Goal: Information Seeking & Learning: Get advice/opinions

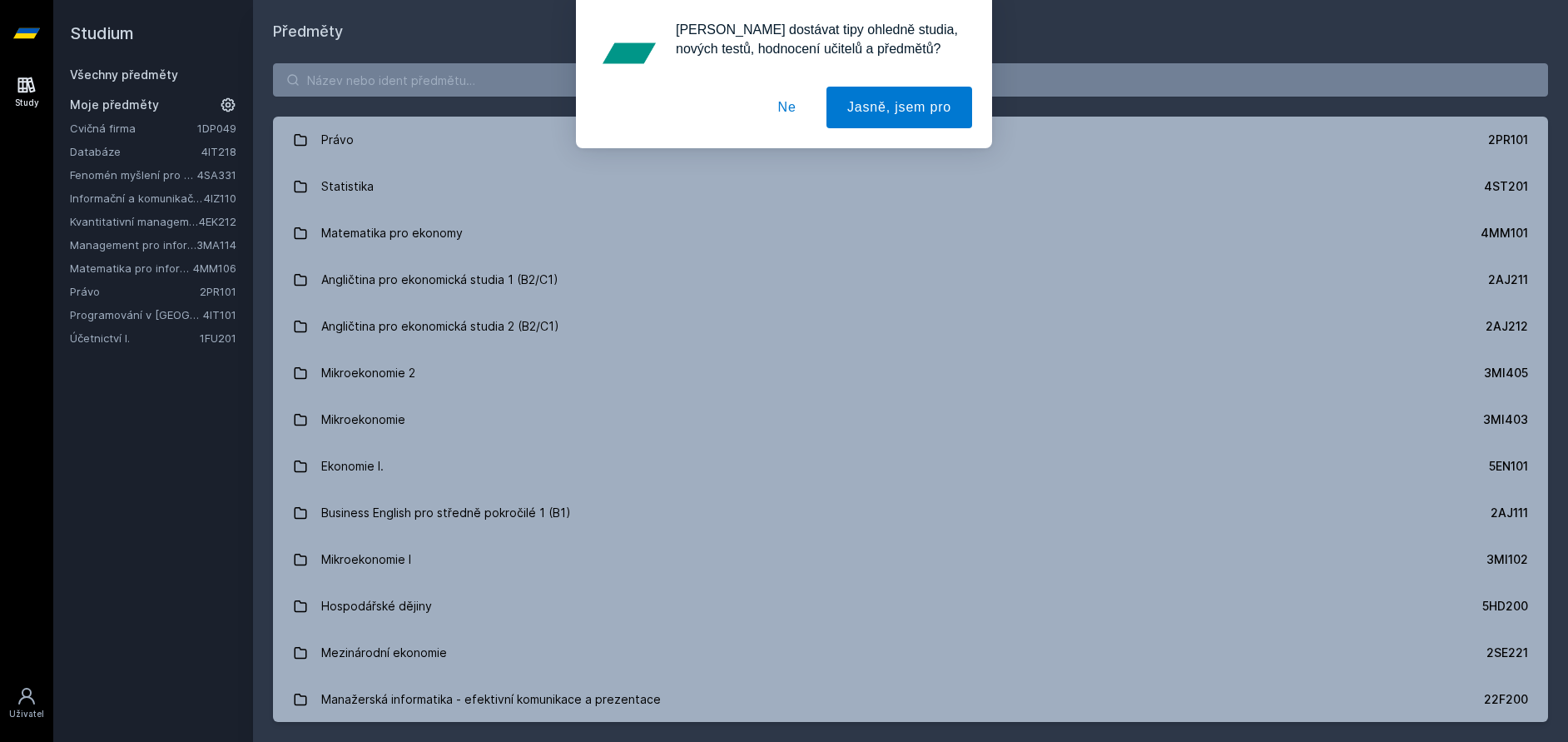
click at [523, 73] on div "[PERSON_NAME] dostávat tipy ohledně studia, nových testů, hodnocení učitelů a p…" at bounding box center [784, 74] width 1568 height 148
click at [481, 83] on div "[PERSON_NAME] dostávat tipy ohledně studia, nových testů, hodnocení učitelů a p…" at bounding box center [784, 74] width 1568 height 148
click at [807, 110] on button "Ne" at bounding box center [787, 107] width 60 height 41
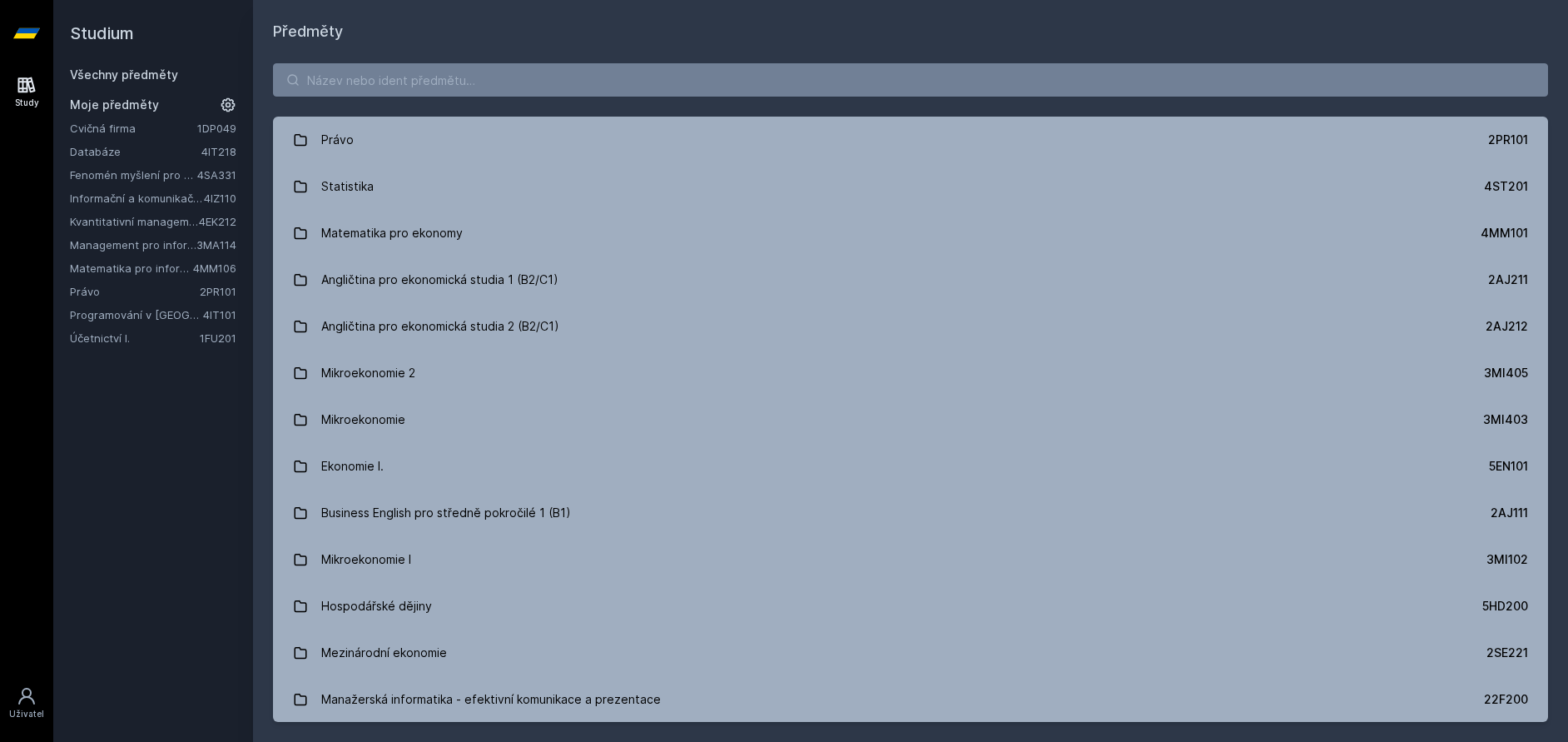
click at [688, 64] on div "[PERSON_NAME] dostávat tipy ohledně studia, nových testů, hodnocení učitelů a p…" at bounding box center [784, 74] width 1568 height 148
click at [661, 85] on input "search" at bounding box center [911, 80] width 1275 height 34
paste input "4IT216"
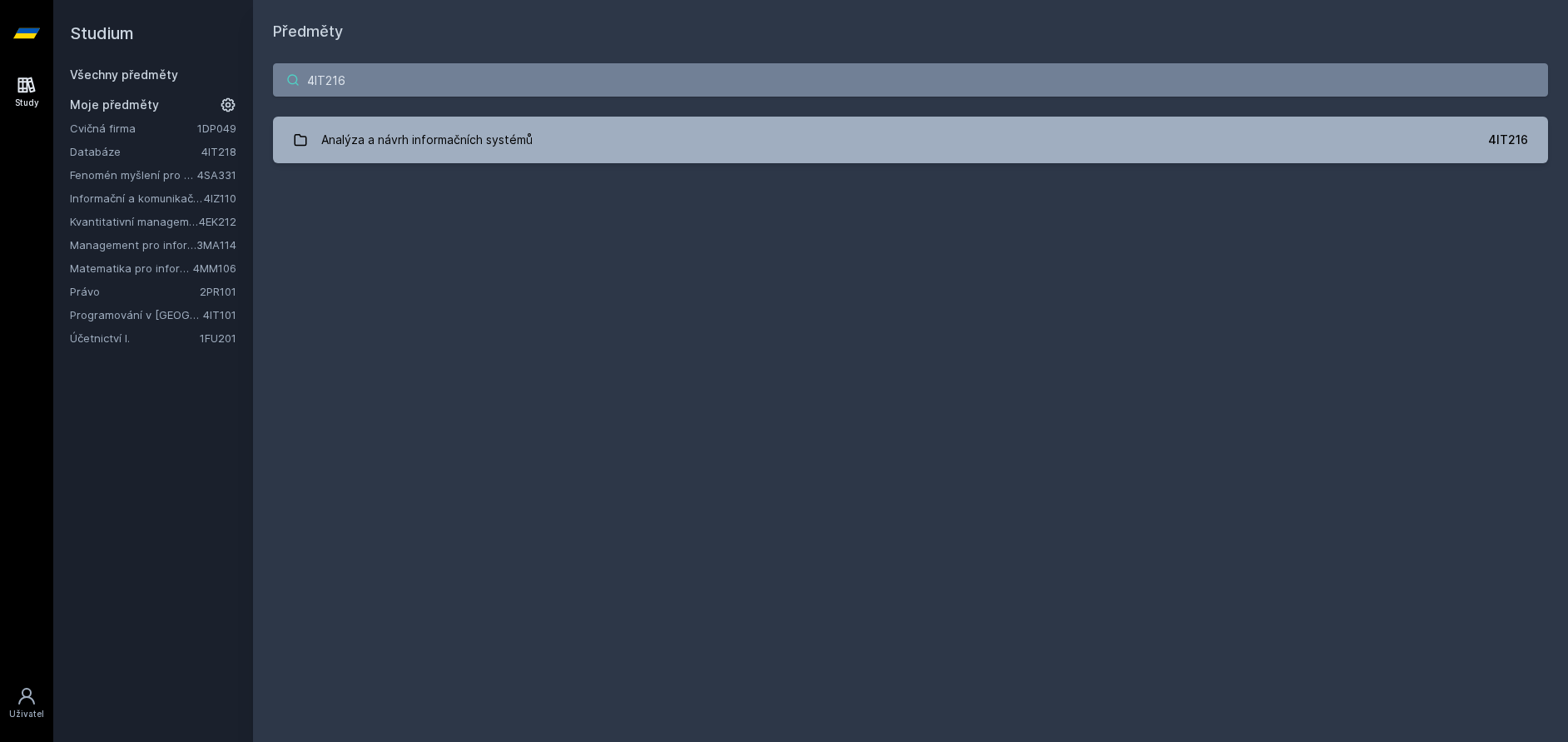
type input "4IT216"
click at [405, 115] on div "4IT216 Analýza a návrh informačních systémů 4IT216 Jejda, něco se pokazilo." at bounding box center [911, 113] width 1315 height 140
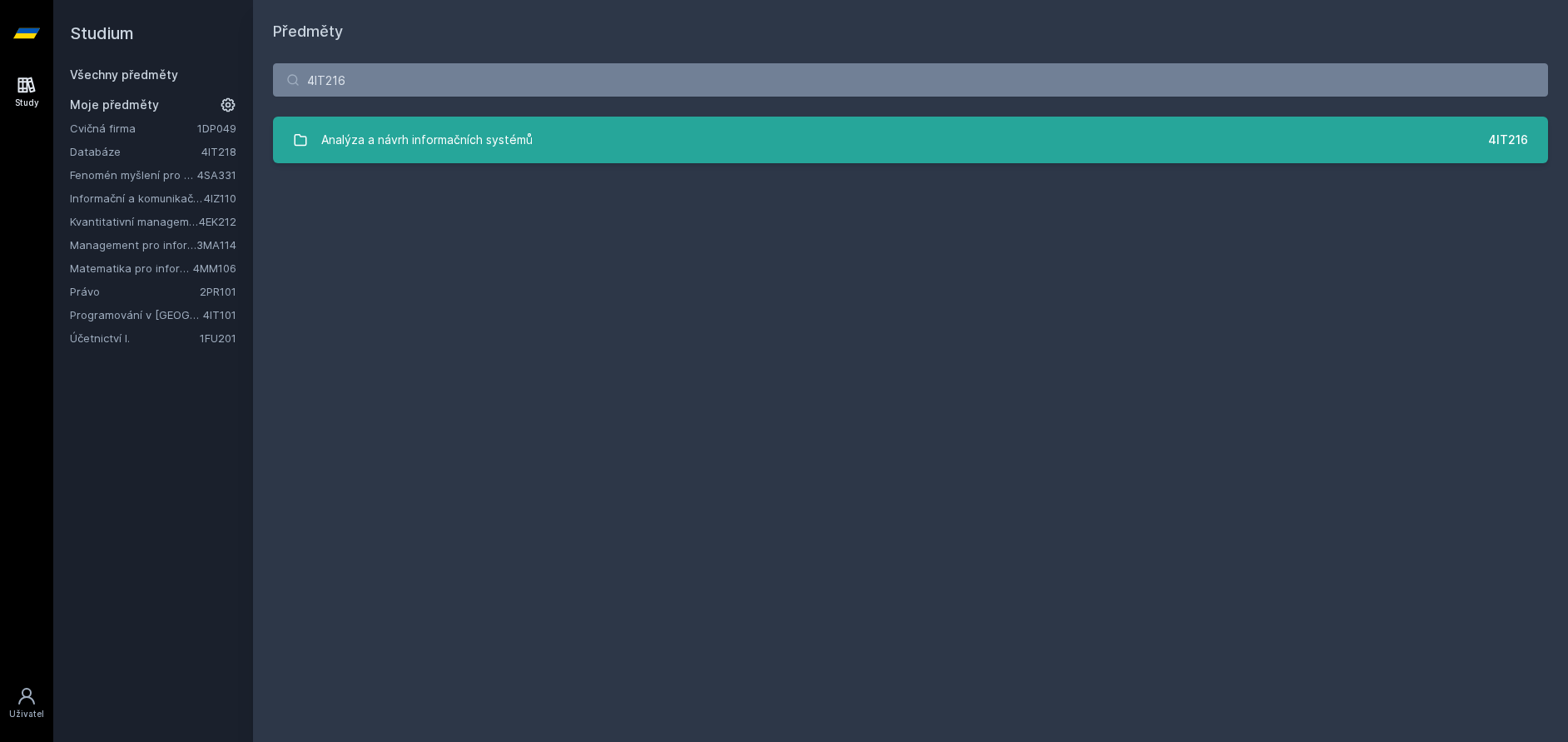
click at [409, 146] on div "Analýza a návrh informačních systémů" at bounding box center [427, 140] width 212 height 34
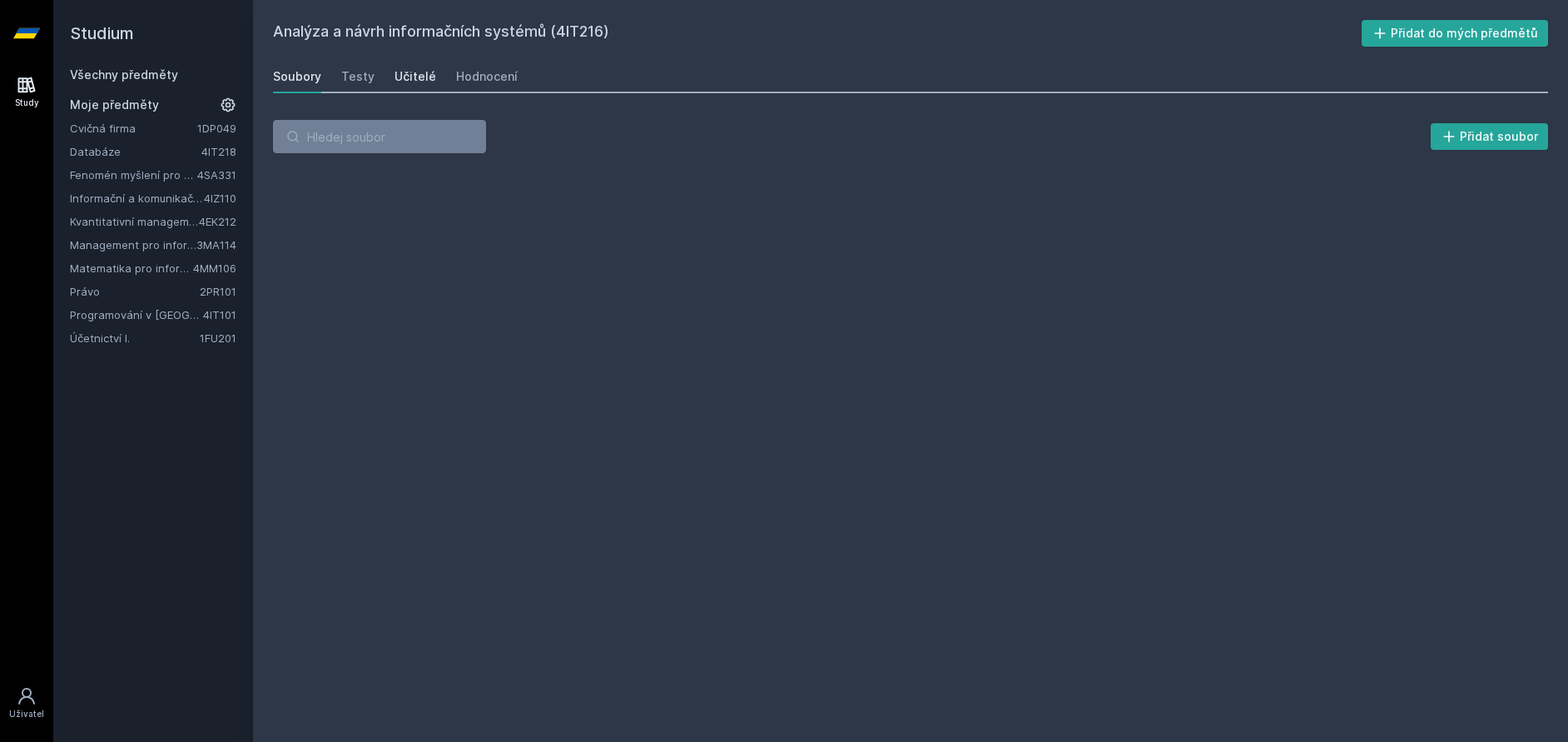
click at [418, 71] on div "Učitelé" at bounding box center [415, 76] width 41 height 16
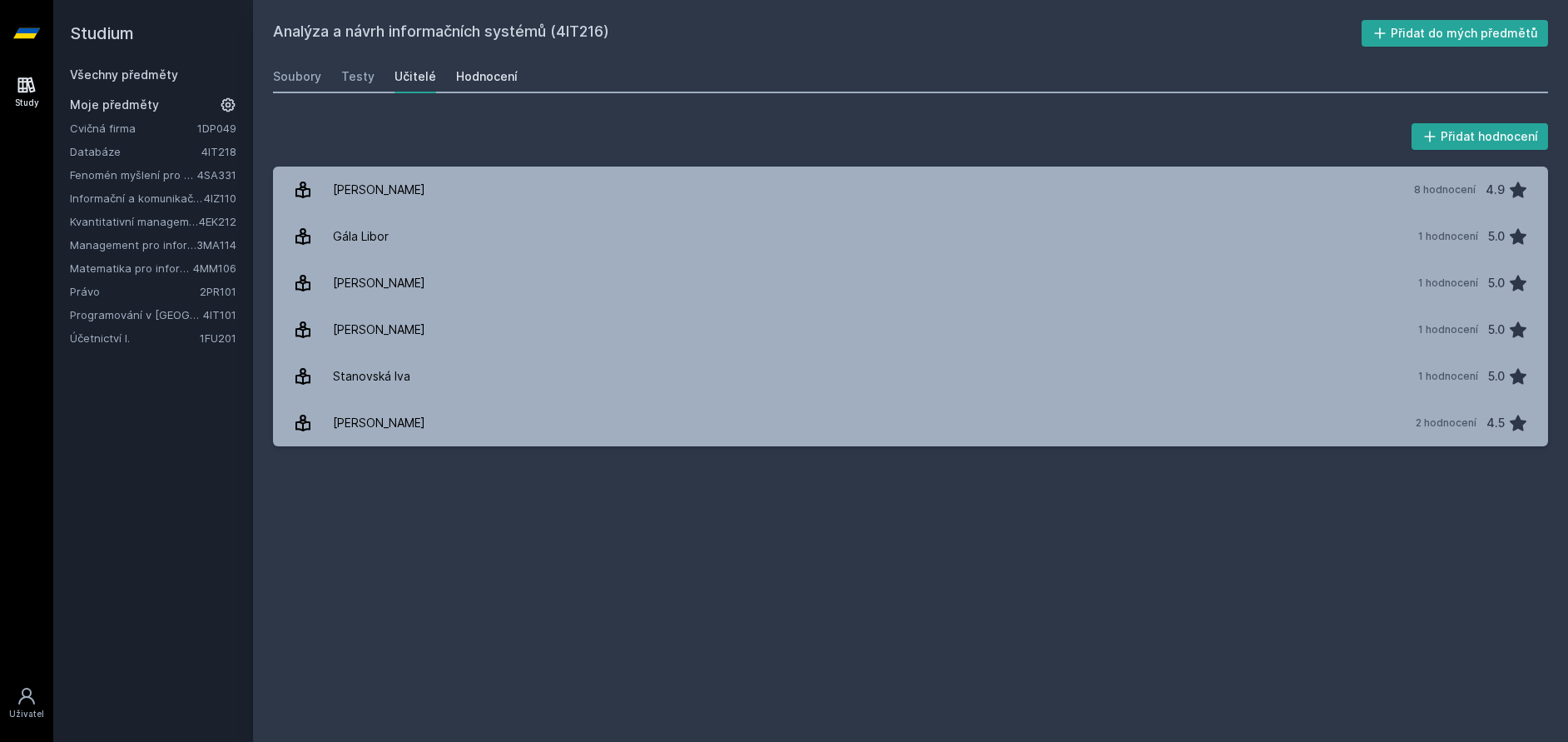
click at [461, 77] on div "Hodnocení" at bounding box center [487, 76] width 62 height 16
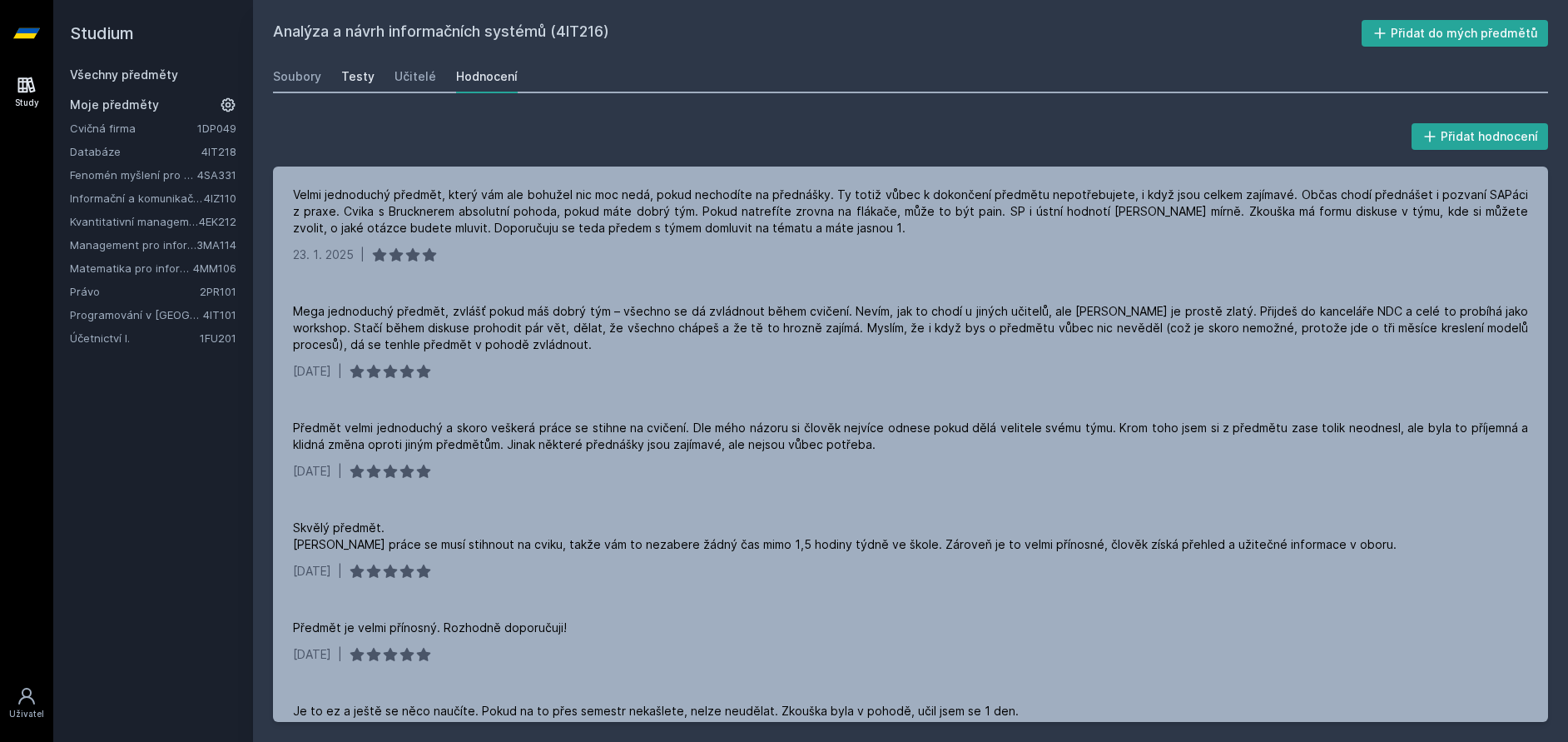
click at [361, 83] on div "Testy" at bounding box center [358, 76] width 34 height 16
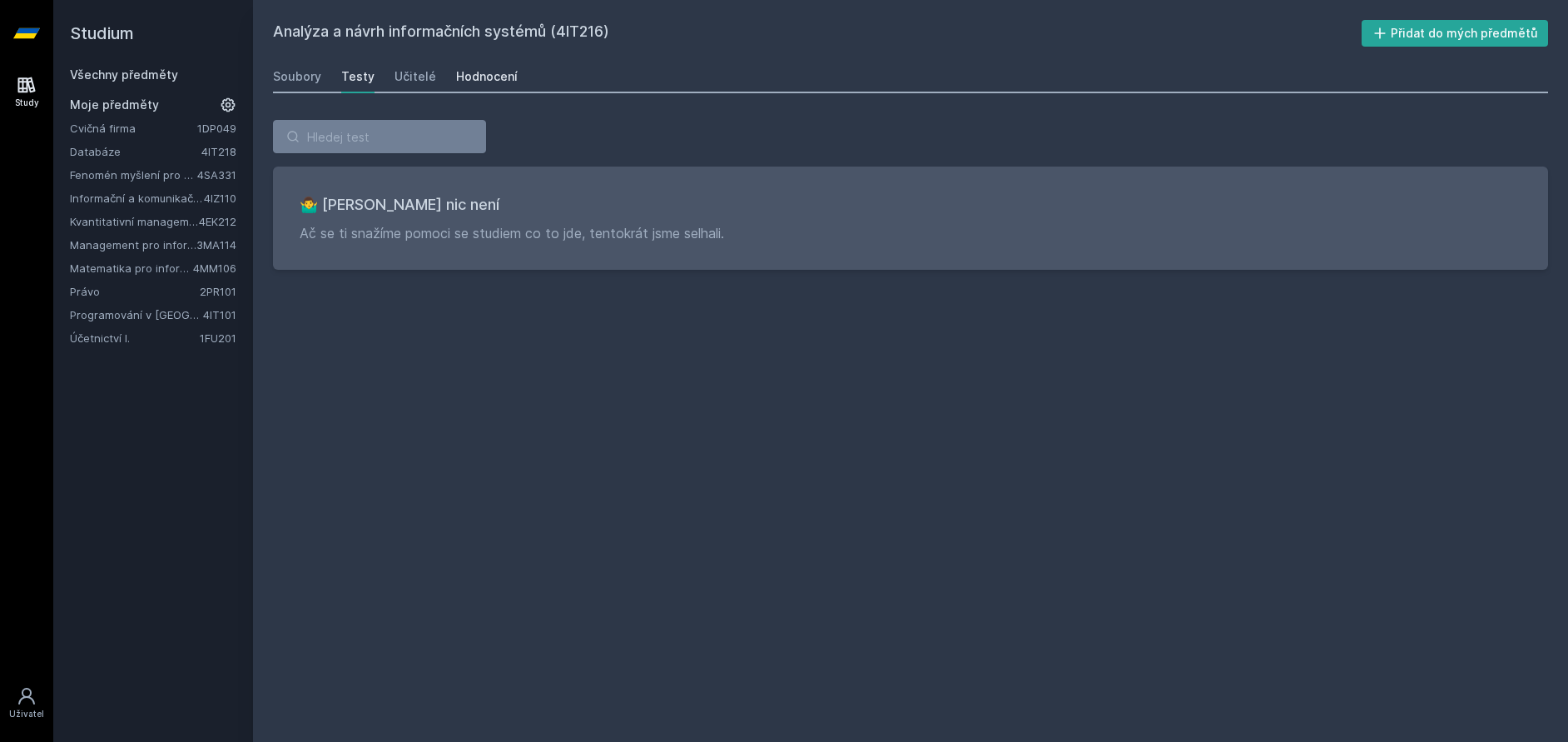
click at [457, 77] on div "Hodnocení" at bounding box center [487, 76] width 62 height 16
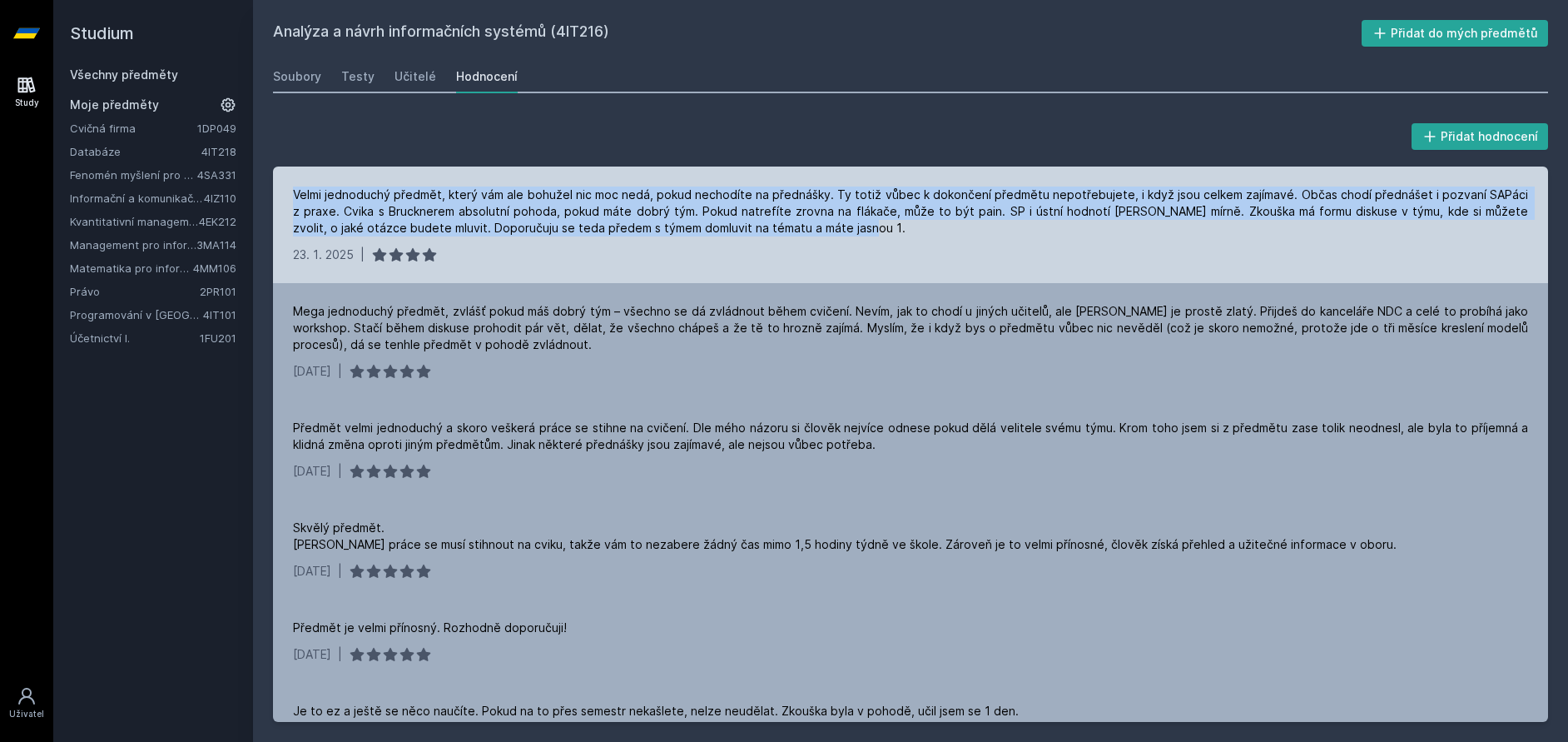
drag, startPoint x: 286, startPoint y: 193, endPoint x: 865, endPoint y: 235, distance: 580.5
click at [865, 235] on div "Velmi jednoduchý předmět, který vám ale bohužel nic moc nedá, pokud nechodíte n…" at bounding box center [911, 224] width 1275 height 116
click at [862, 234] on div "Velmi jednoduchý předmět, který vám ale bohužel nic moc nedá, pokud nechodíte n…" at bounding box center [910, 212] width 1235 height 50
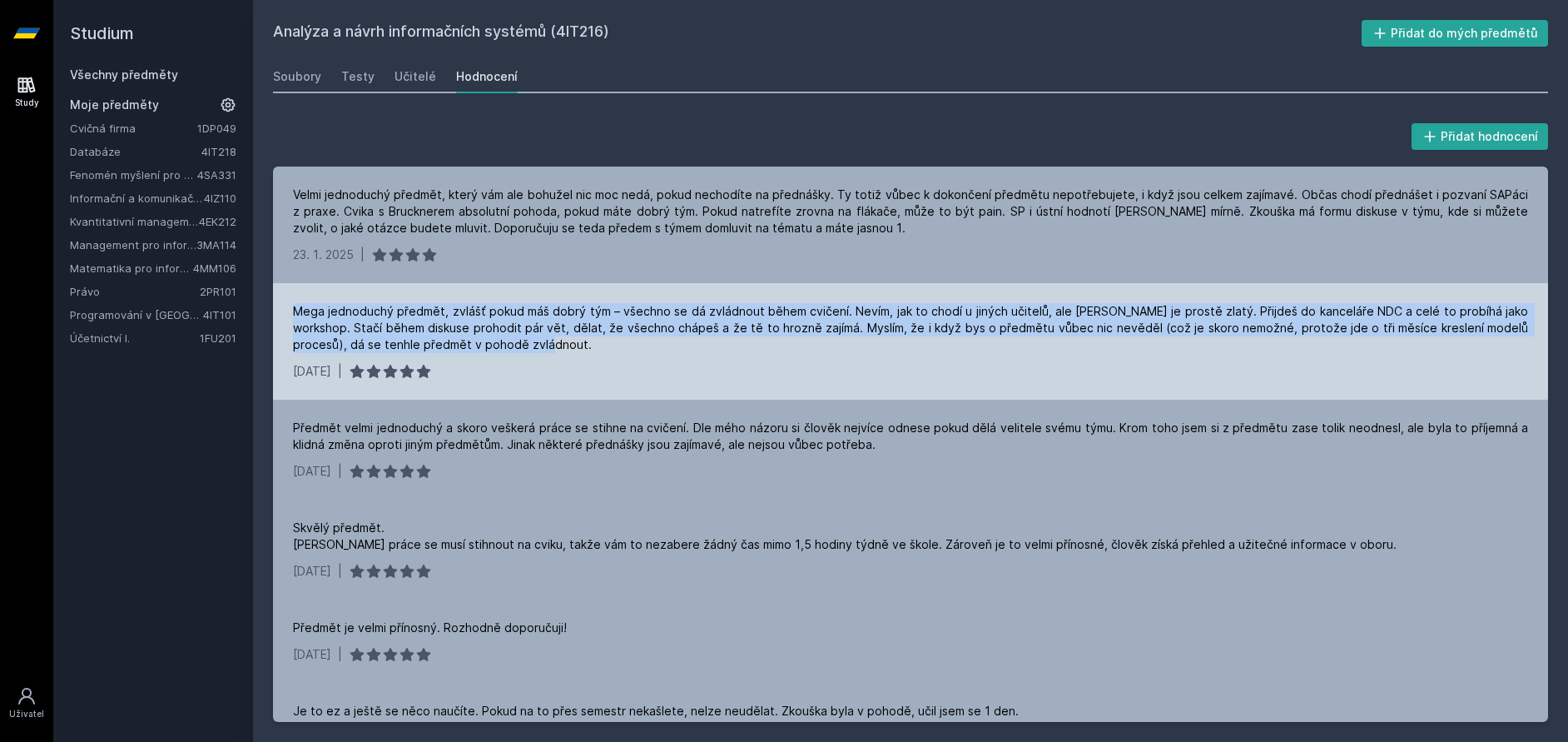
drag, startPoint x: 315, startPoint y: 318, endPoint x: 506, endPoint y: 345, distance: 192.9
click at [506, 345] on div "Mega jednoduchý předmět, zvlášť pokud máš dobrý tým – všechno se dá zvládnout b…" at bounding box center [911, 341] width 1275 height 116
click at [506, 345] on div "Mega jednoduchý předmět, zvlášť pokud máš dobrý tým – všechno se dá zvládnout b…" at bounding box center [910, 328] width 1235 height 50
